Goal: Transaction & Acquisition: Subscribe to service/newsletter

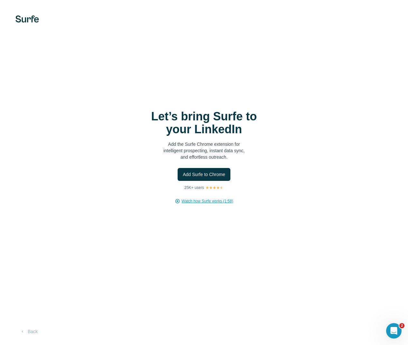
click at [196, 201] on span "Watch how Surfe works (1:58)" at bounding box center [208, 201] width 52 height 6
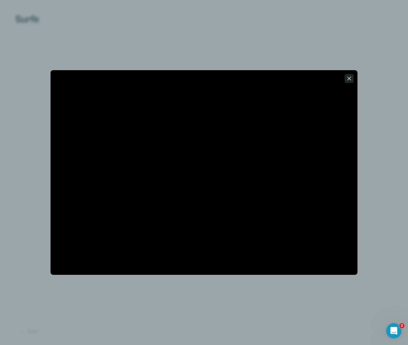
click at [350, 80] on icon "button" at bounding box center [350, 79] width 4 height 4
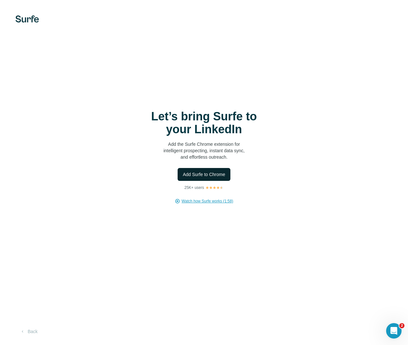
click at [207, 173] on span "Add Surfe to Chrome" at bounding box center [204, 174] width 42 height 6
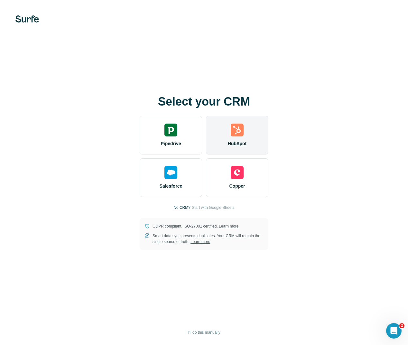
click at [238, 134] on img at bounding box center [237, 130] width 13 height 13
click at [331, 121] on div "Select your CRM Pipedrive HubSpot Salesforce Copper No CRM? Start with Google S…" at bounding box center [204, 172] width 382 height 155
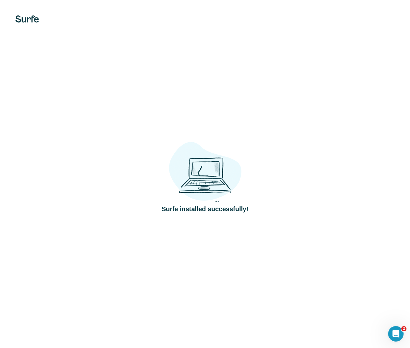
click at [312, 63] on div "Surfe installed successfully!" at bounding box center [205, 174] width 410 height 348
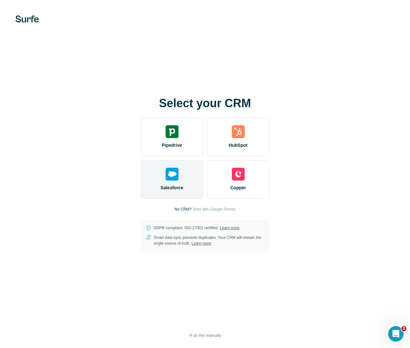
click at [185, 195] on div "Salesforce" at bounding box center [172, 179] width 62 height 39
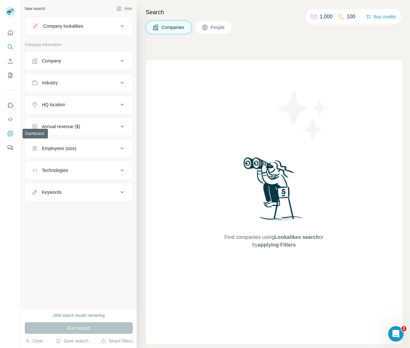
click at [8, 134] on icon "Dashboard" at bounding box center [10, 133] width 6 height 6
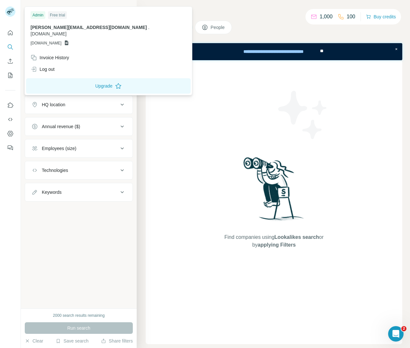
click at [59, 28] on span "b.kusmierek@upacjenta.pl" at bounding box center [89, 27] width 117 height 5
click at [69, 41] on icon at bounding box center [67, 43] width 4 height 5
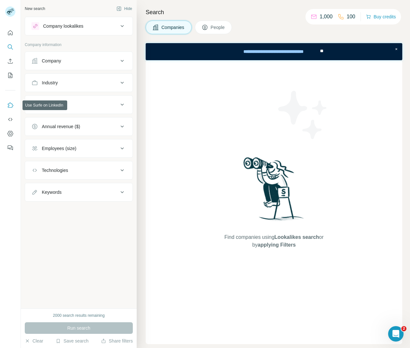
click at [10, 107] on icon "Use Surfe on LinkedIn" at bounding box center [10, 105] width 6 height 6
click at [10, 137] on icon "Dashboard" at bounding box center [10, 133] width 6 height 6
